Goal: Information Seeking & Learning: Learn about a topic

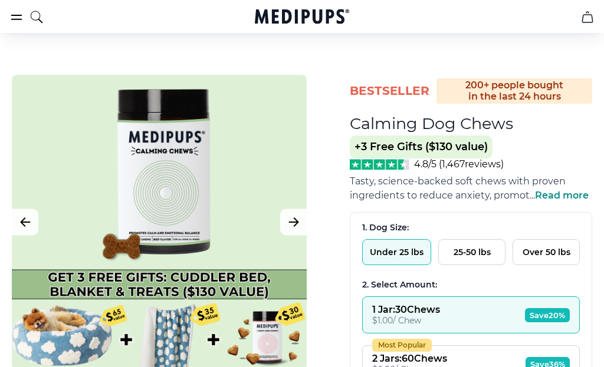
scroll to position [27, 0]
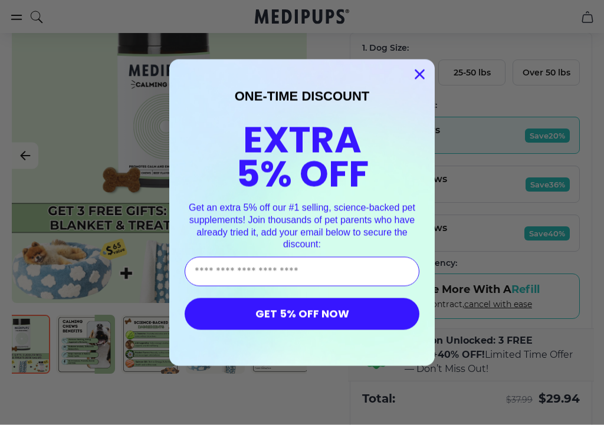
type input "**********"
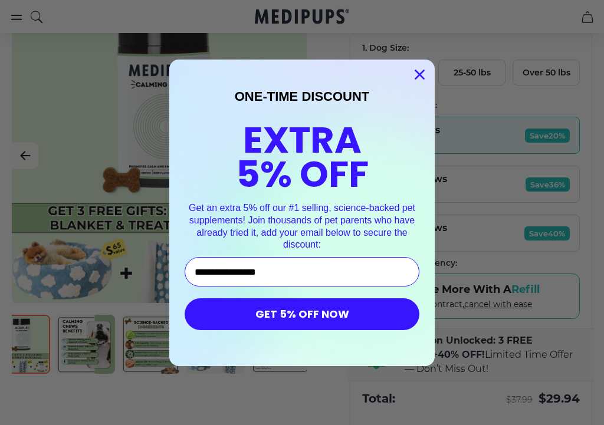
click at [317, 314] on button "GET 5% OFF NOW" at bounding box center [302, 314] width 235 height 32
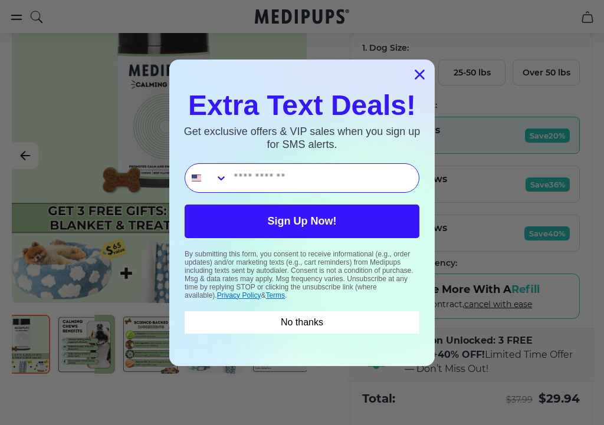
scroll to position [227, 0]
click at [429, 73] on circle "Close dialog" at bounding box center [419, 73] width 19 height 19
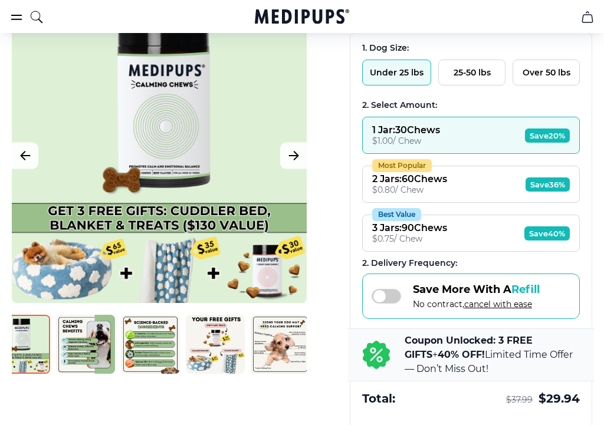
click at [390, 81] on button "Under 25 lbs" at bounding box center [396, 73] width 69 height 26
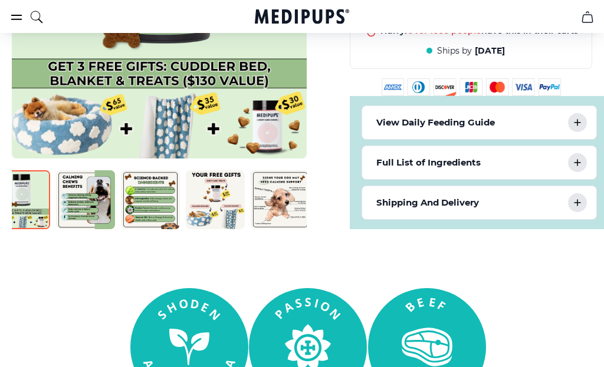
scroll to position [665, 0]
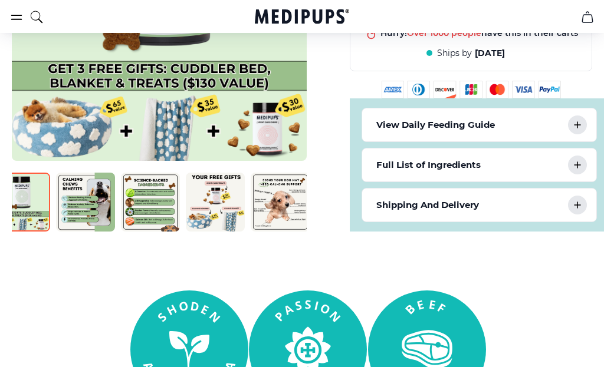
click at [587, 132] on div "View Daily Feeding Guide" at bounding box center [479, 124] width 234 height 33
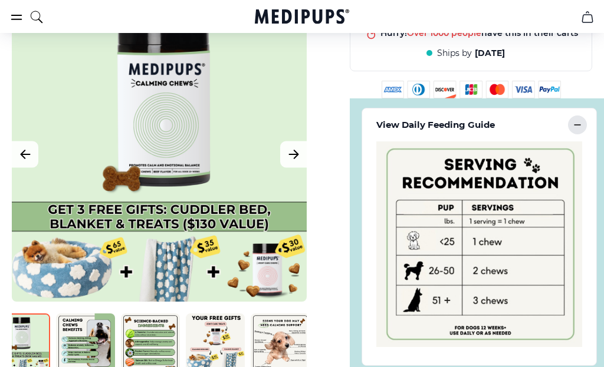
click at [584, 132] on icon at bounding box center [577, 125] width 14 height 14
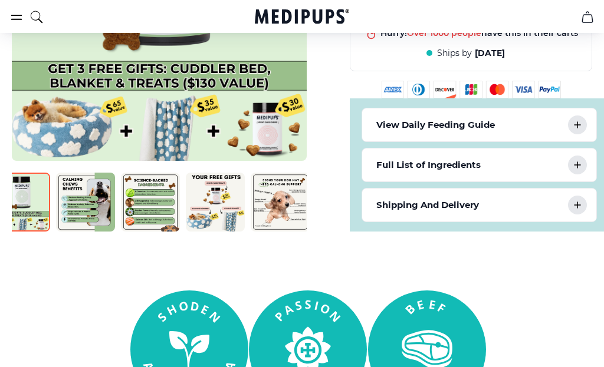
click at [578, 172] on icon at bounding box center [577, 165] width 14 height 14
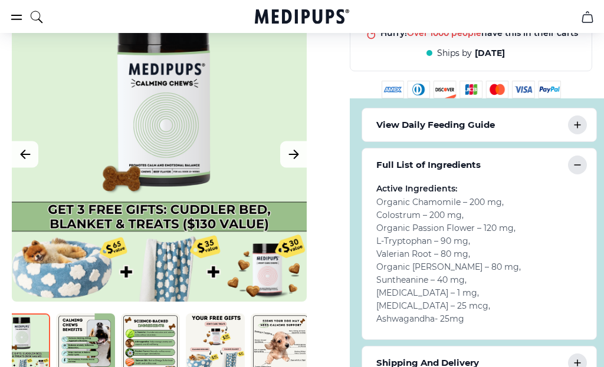
click at [579, 172] on icon at bounding box center [577, 165] width 14 height 14
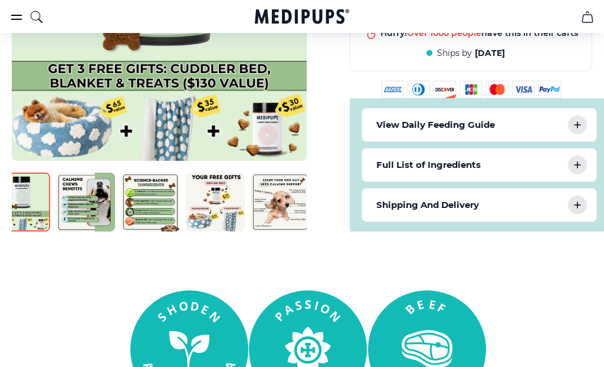
click at [579, 208] on icon at bounding box center [577, 205] width 6 height 6
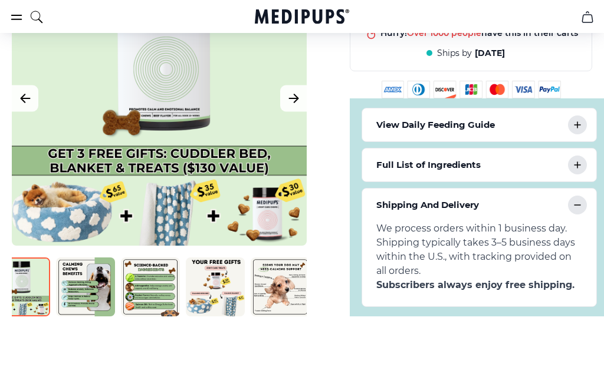
click at [577, 212] on icon at bounding box center [577, 205] width 14 height 14
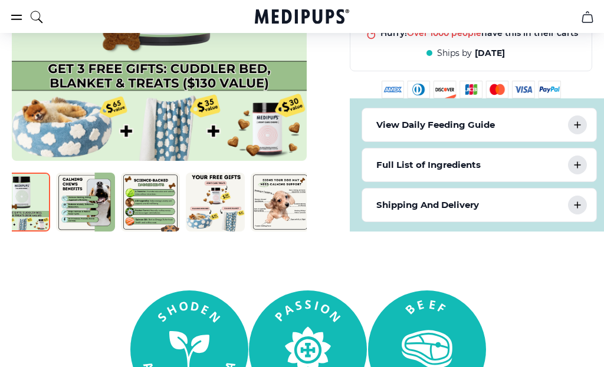
click at [35, 230] on img at bounding box center [20, 202] width 59 height 59
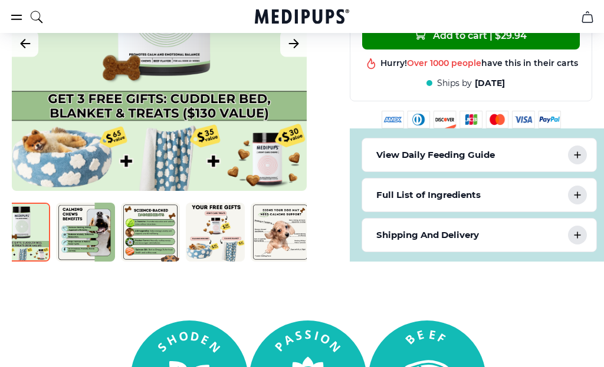
scroll to position [633, 0]
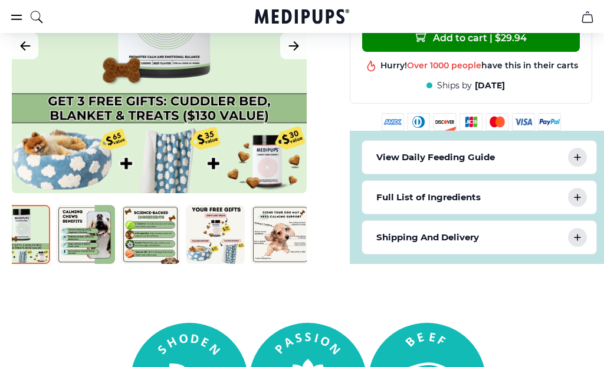
click at [93, 245] on img at bounding box center [85, 234] width 59 height 59
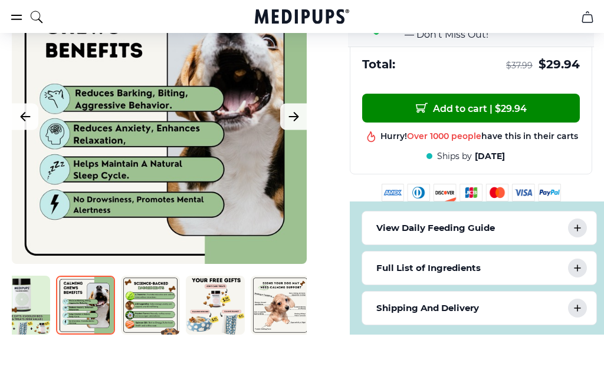
scroll to position [560, 0]
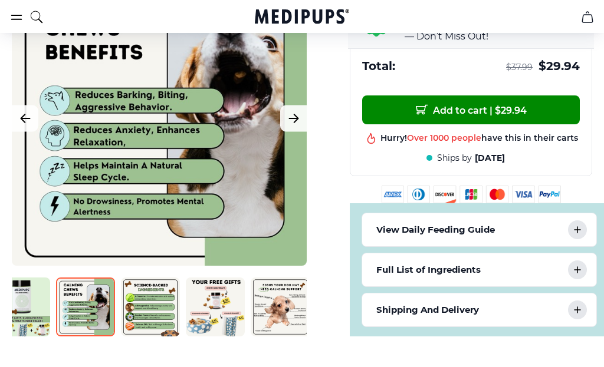
click at [158, 314] on img at bounding box center [150, 307] width 59 height 59
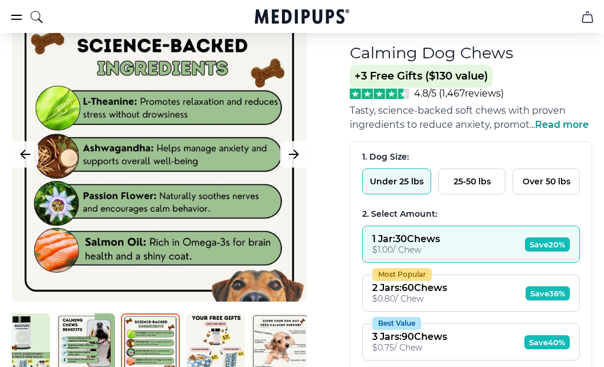
scroll to position [117, 0]
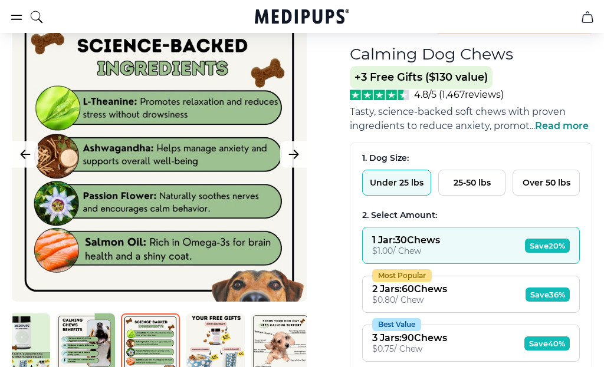
click at [222, 346] on img at bounding box center [215, 343] width 59 height 59
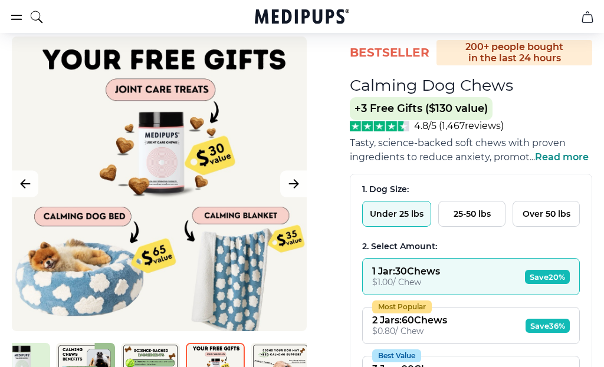
scroll to position [85, 0]
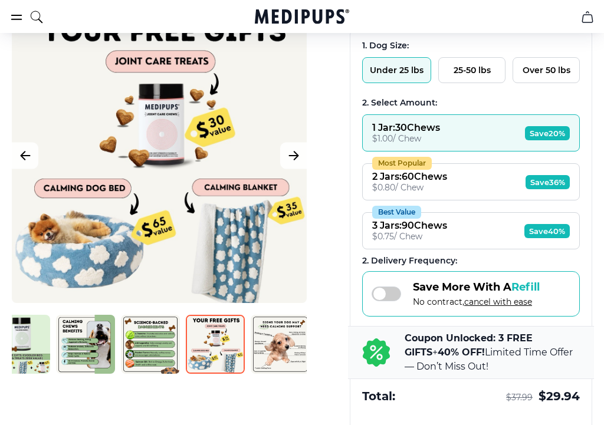
click at [281, 343] on img at bounding box center [280, 344] width 59 height 59
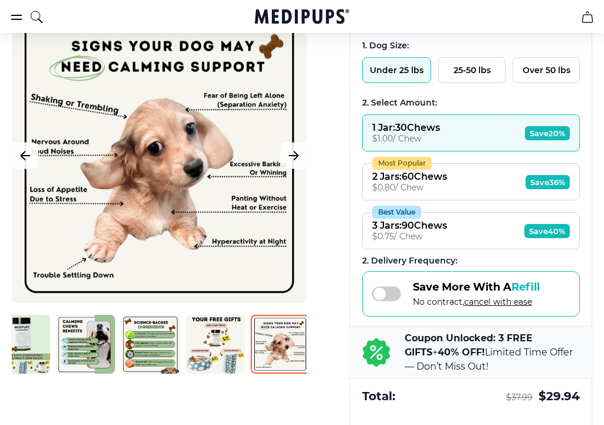
scroll to position [230, 0]
click at [31, 357] on img at bounding box center [20, 344] width 59 height 59
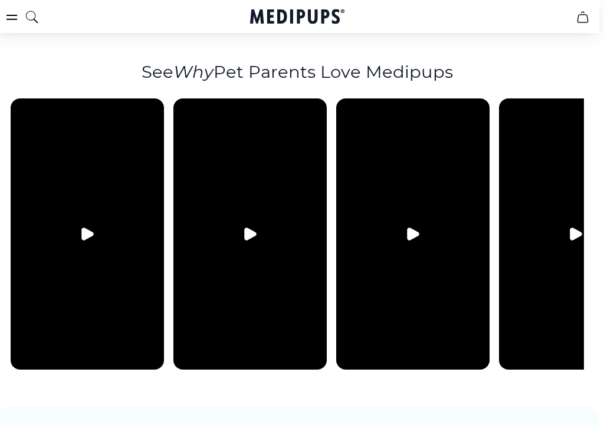
scroll to position [0, 0]
click at [82, 228] on icon "Play video" at bounding box center [87, 234] width 11 height 12
click at [87, 229] on icon "Pause video" at bounding box center [87, 234] width 14 height 14
click at [251, 228] on icon "Play video" at bounding box center [250, 234] width 11 height 12
click at [254, 227] on icon "Pause video" at bounding box center [250, 234] width 14 height 14
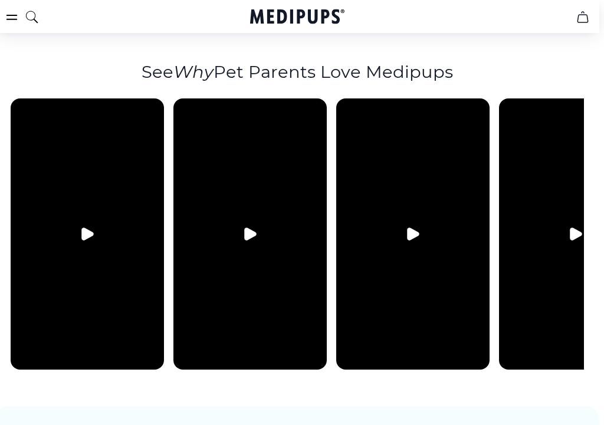
click at [429, 259] on video at bounding box center [412, 233] width 153 height 271
click at [410, 234] on button "Play video" at bounding box center [412, 234] width 28 height 28
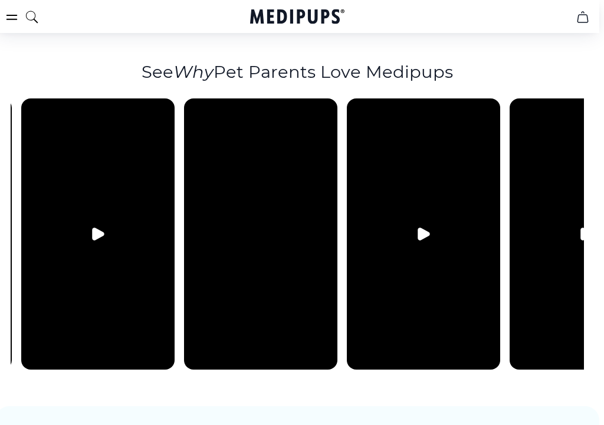
scroll to position [0, 154]
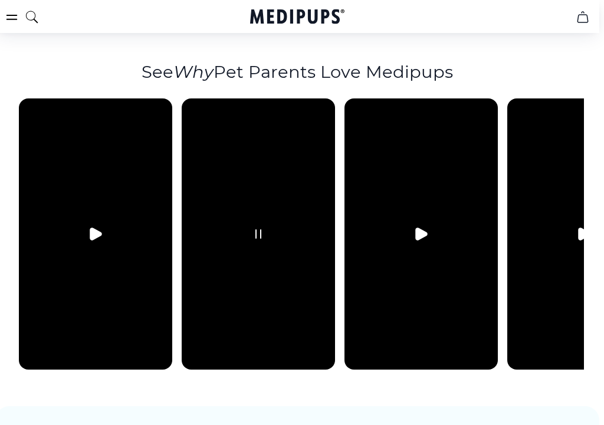
click at [269, 229] on button "Pause video" at bounding box center [258, 234] width 28 height 28
click at [417, 229] on icon "Play video" at bounding box center [421, 234] width 11 height 12
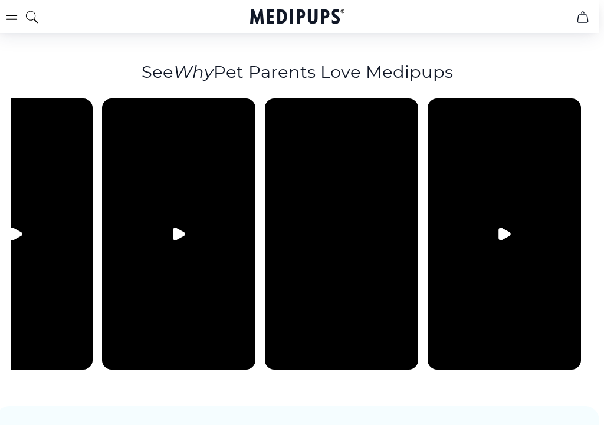
scroll to position [0, 235]
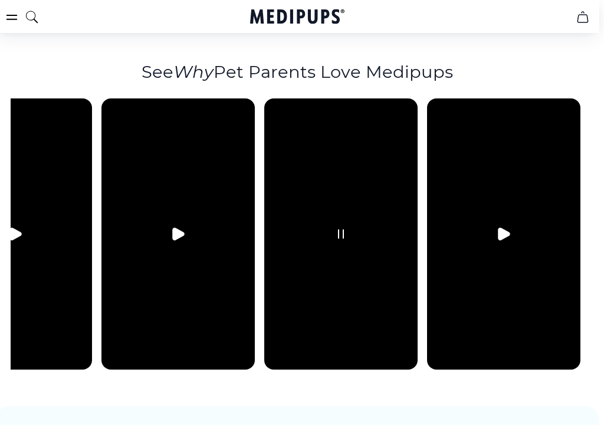
click at [353, 223] on button "Pause video" at bounding box center [341, 234] width 28 height 28
click at [507, 227] on icon "Play video" at bounding box center [503, 234] width 14 height 14
click at [506, 228] on icon "Pause video" at bounding box center [503, 234] width 14 height 14
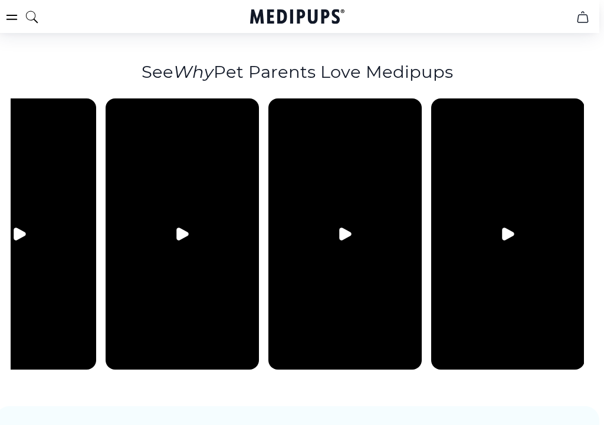
scroll to position [0, 393]
click at [516, 220] on button "Play video" at bounding box center [507, 234] width 28 height 28
click at [509, 230] on icon "Pause video" at bounding box center [507, 234] width 5 height 8
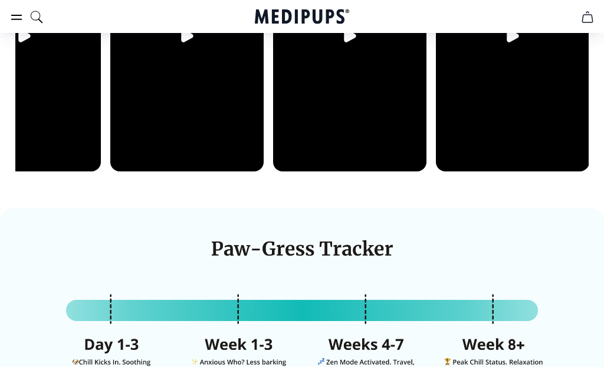
scroll to position [2663, 0]
